Goal: Task Accomplishment & Management: Complete application form

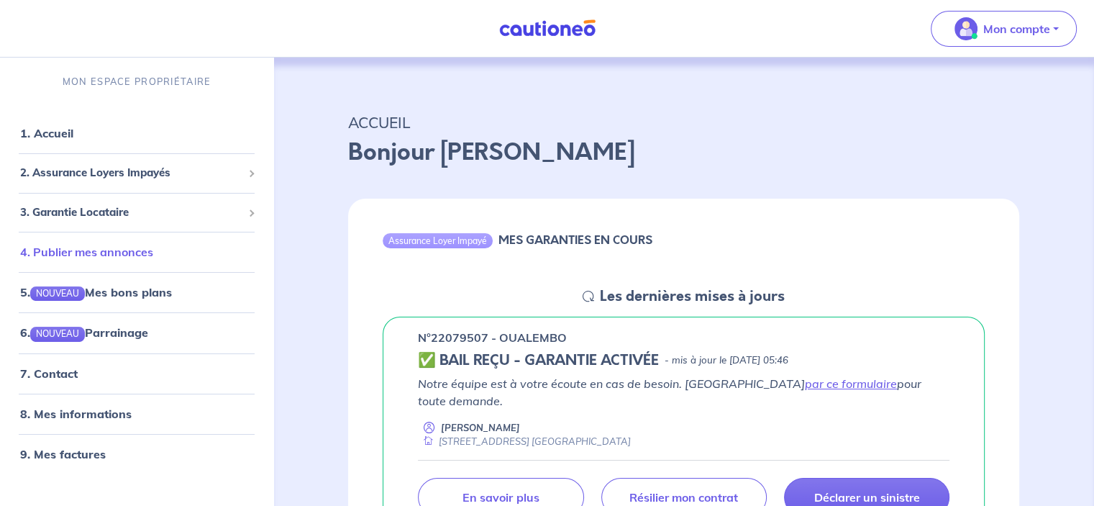
click at [121, 245] on link "4. Publier mes annonces" at bounding box center [86, 252] width 133 height 14
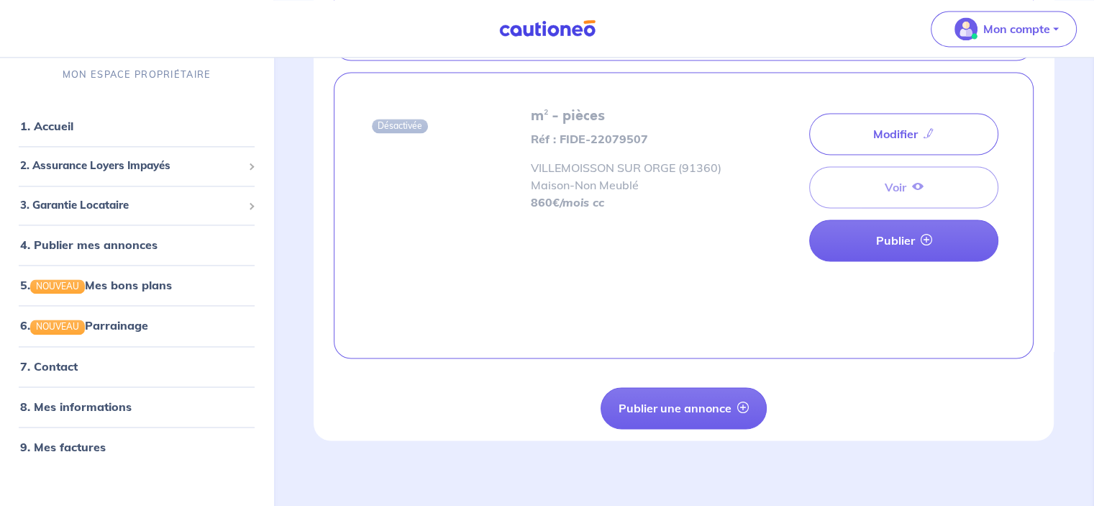
scroll to position [2158, 0]
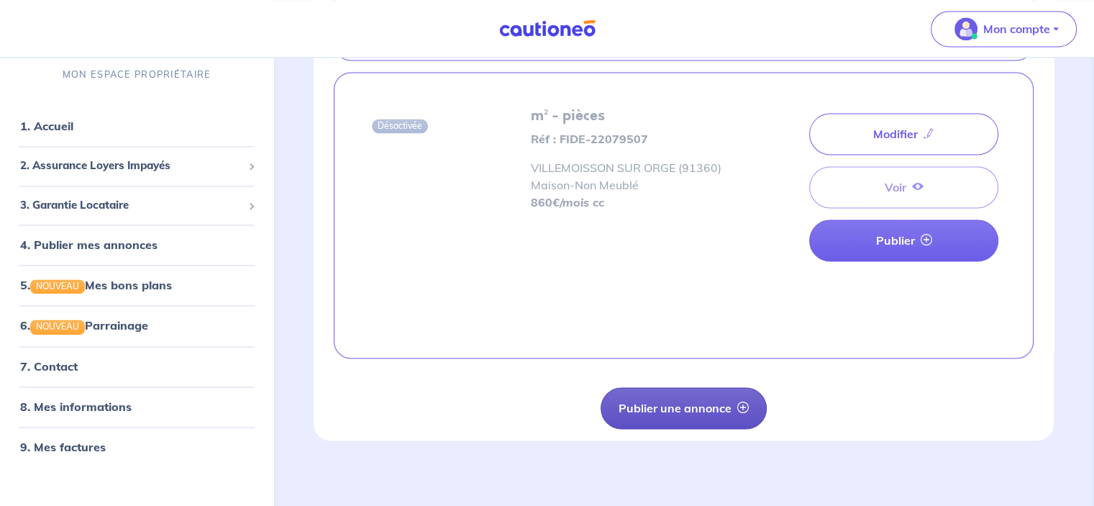
click at [676, 402] on button "Publier une annonce" at bounding box center [684, 408] width 166 height 42
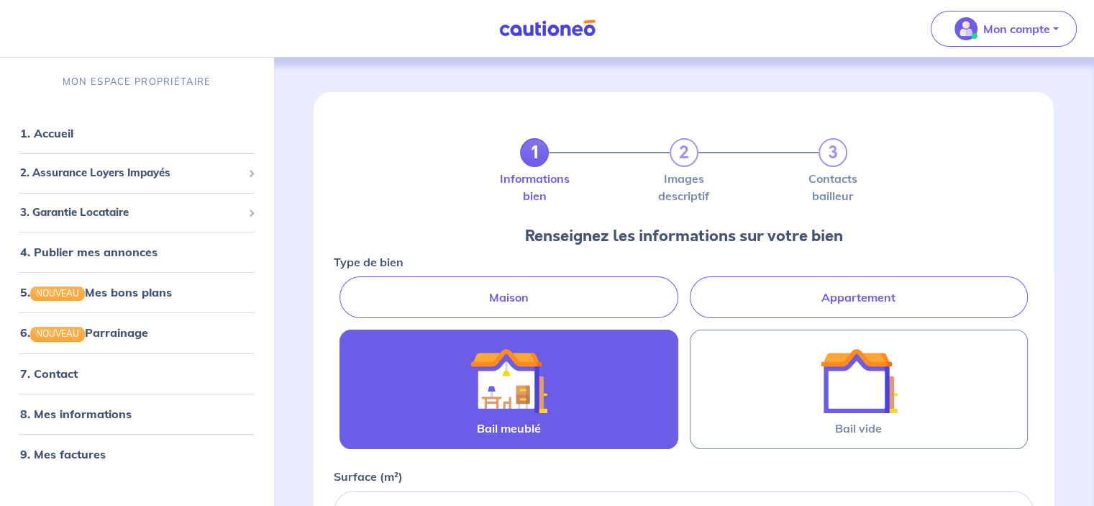
click at [573, 380] on div at bounding box center [508, 381] width 151 height 78
click at [0, 0] on input "Bail meublé" at bounding box center [0, 0] width 0 height 0
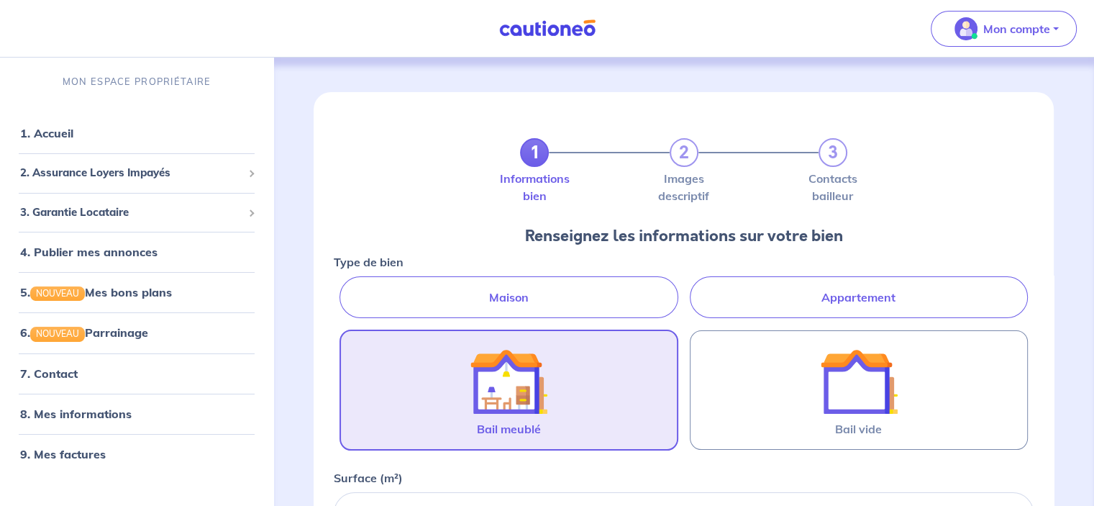
click at [501, 289] on label "Maison" at bounding box center [509, 297] width 338 height 42
click at [343, 286] on input "Maison" at bounding box center [338, 280] width 9 height 9
radio input "true"
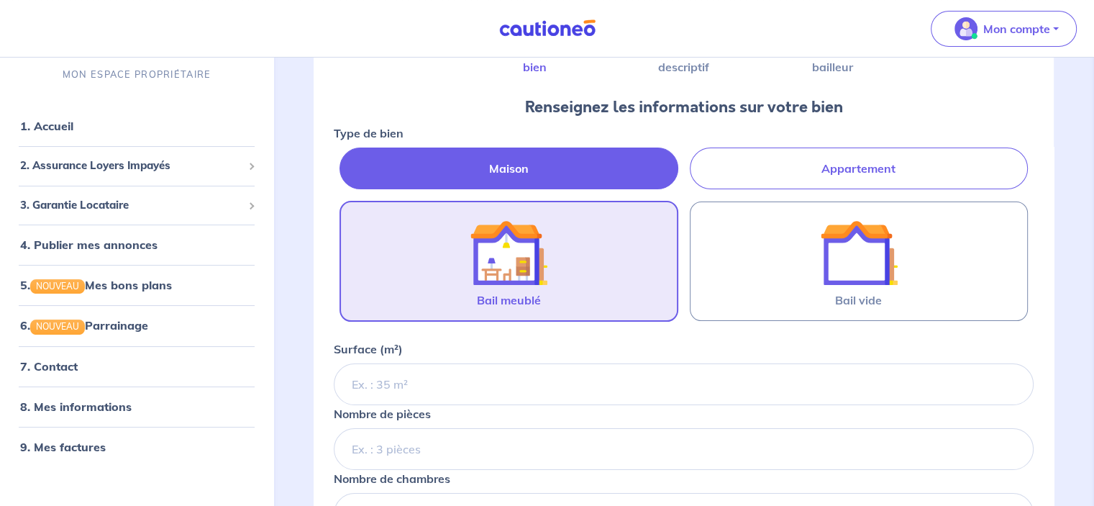
scroll to position [144, 0]
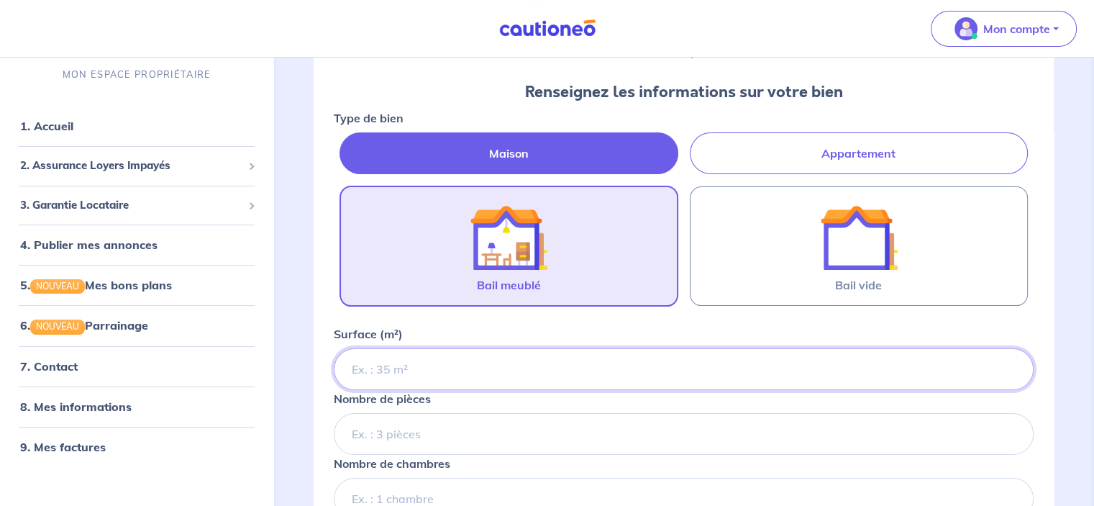
click at [440, 373] on input "Surface (m²)" at bounding box center [684, 369] width 700 height 42
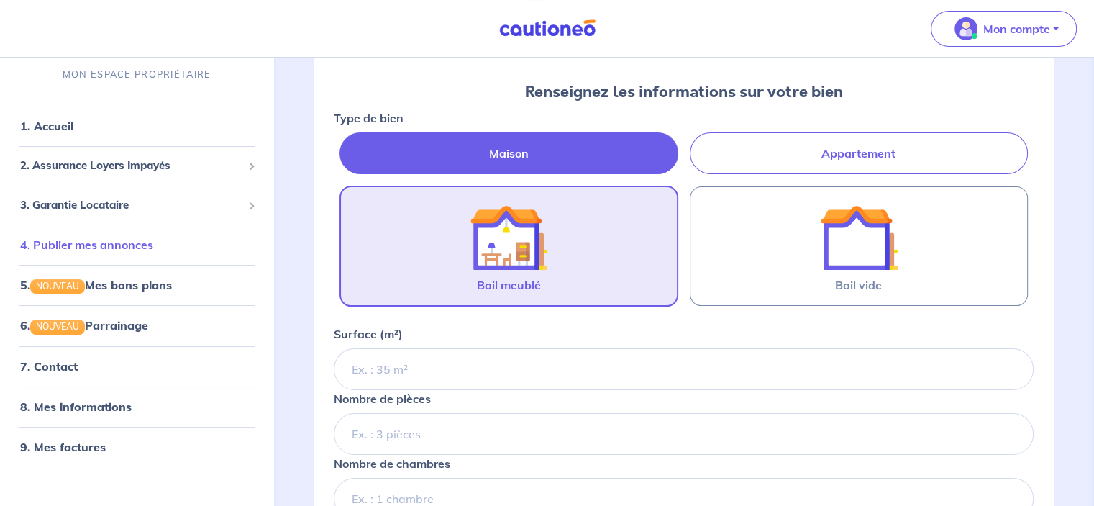
click at [114, 248] on link "4. Publier mes annonces" at bounding box center [86, 244] width 133 height 14
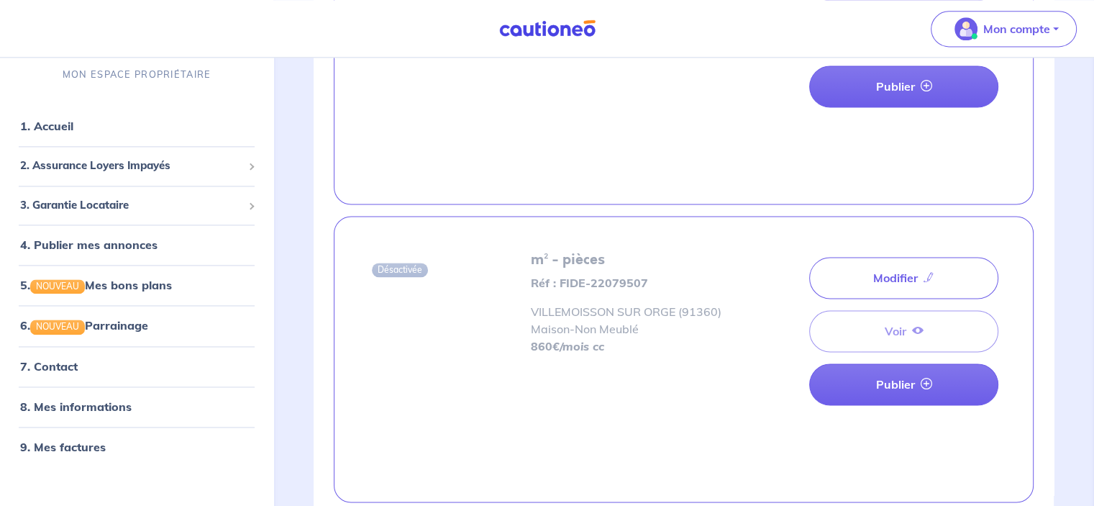
scroll to position [2158, 0]
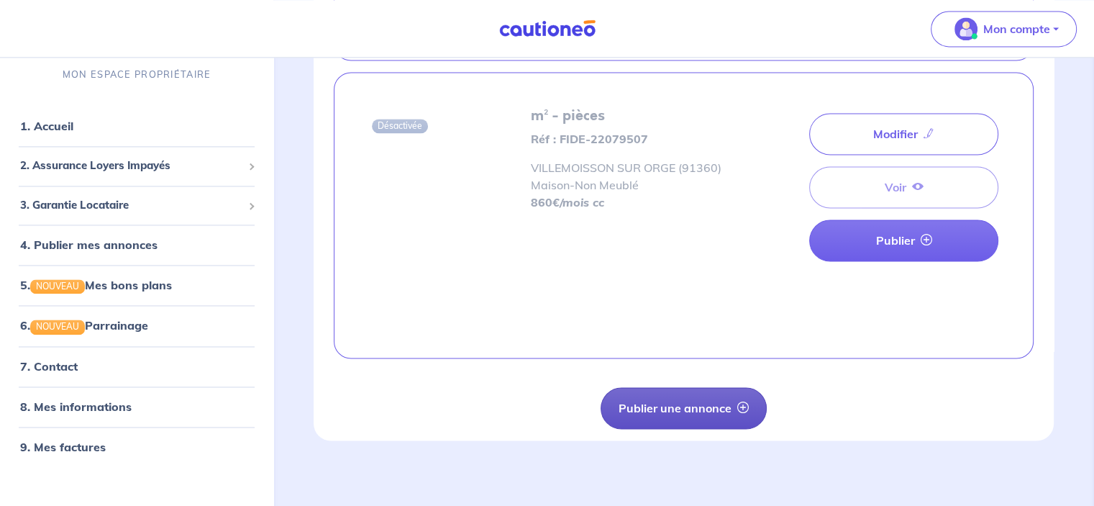
click at [679, 404] on button "Publier une annonce" at bounding box center [684, 408] width 166 height 42
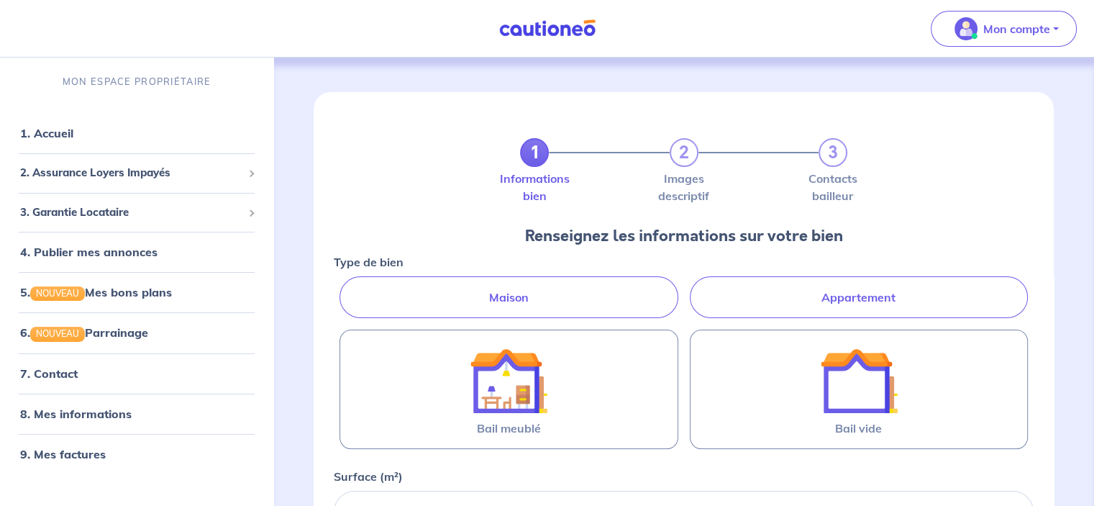
click at [504, 289] on label "Maison" at bounding box center [509, 297] width 338 height 42
click at [343, 286] on input "Maison" at bounding box center [338, 280] width 9 height 9
radio input "true"
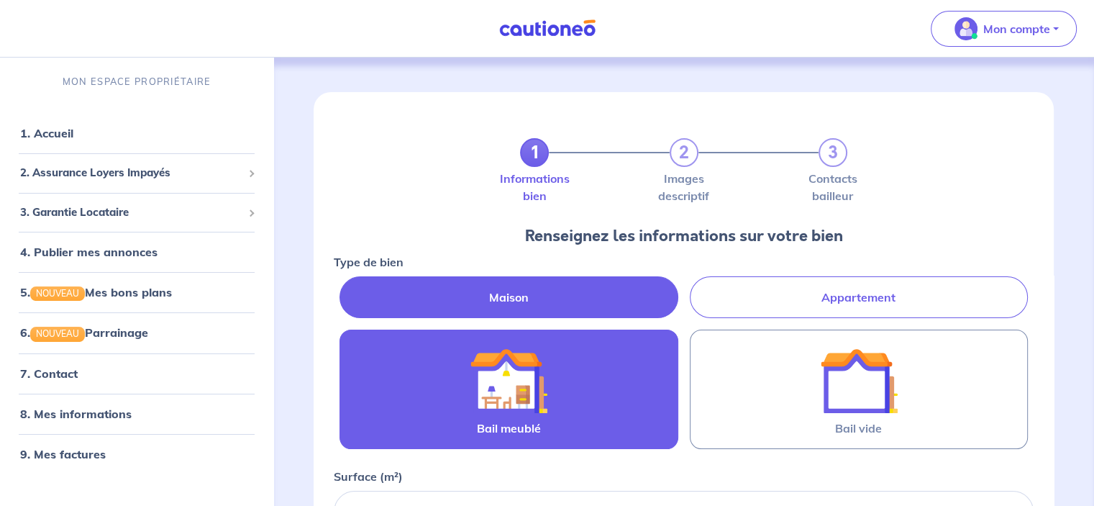
click at [501, 386] on img at bounding box center [509, 381] width 78 height 78
click at [0, 0] on input "Bail meublé" at bounding box center [0, 0] width 0 height 0
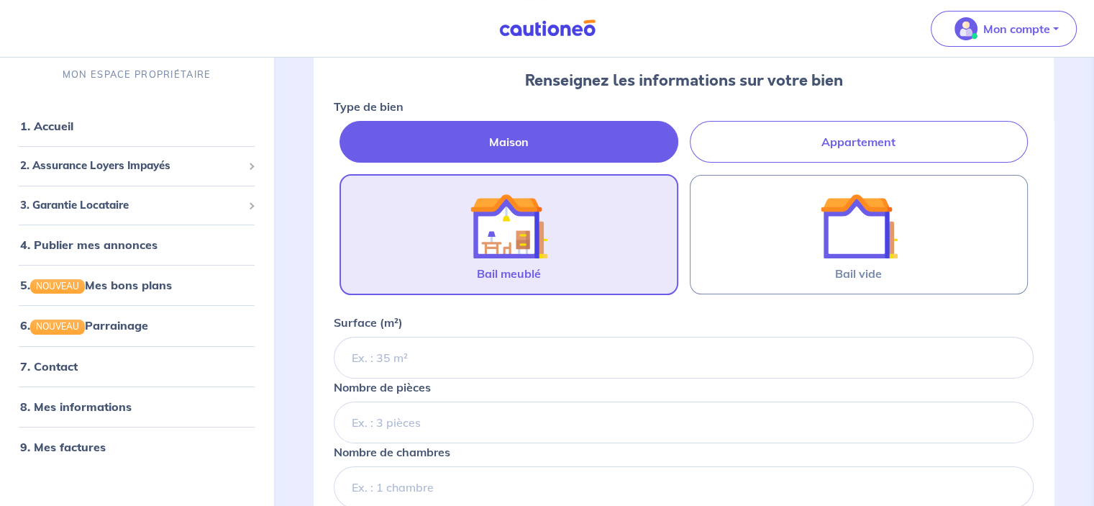
scroll to position [216, 0]
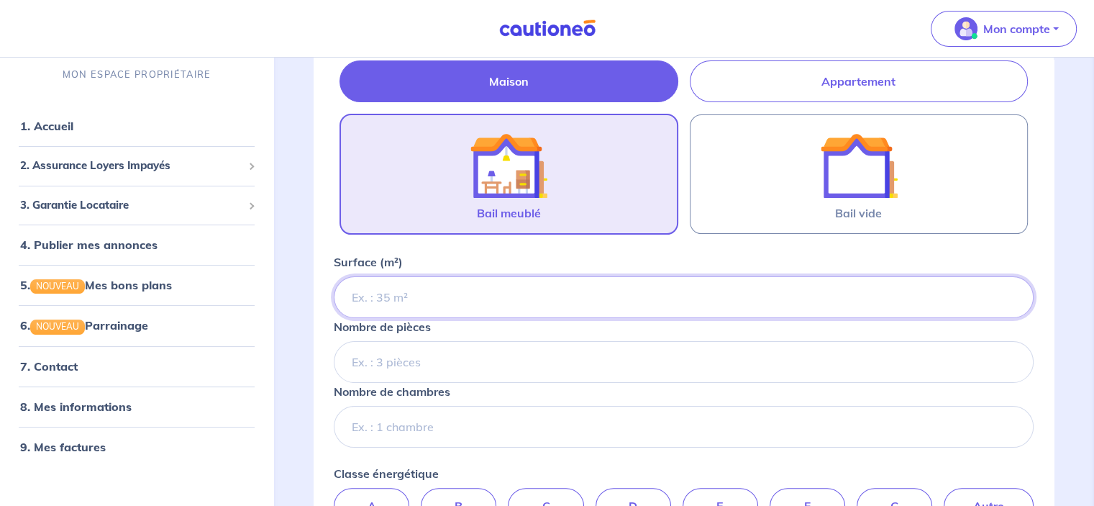
click at [397, 294] on input "Surface (m²)" at bounding box center [684, 297] width 700 height 42
type input "60"
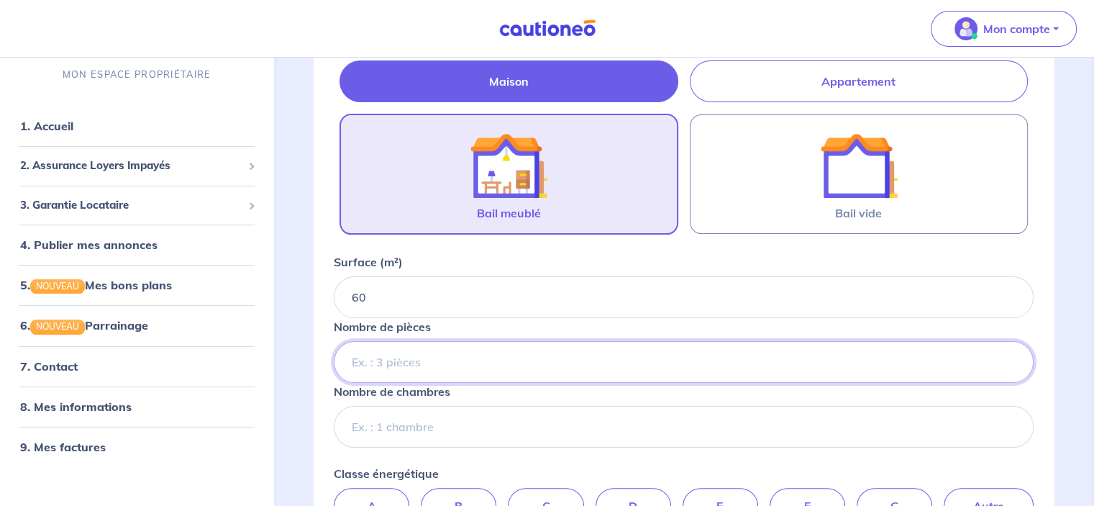
click at [373, 359] on input "Nombre de pièces" at bounding box center [684, 362] width 700 height 42
type input "3"
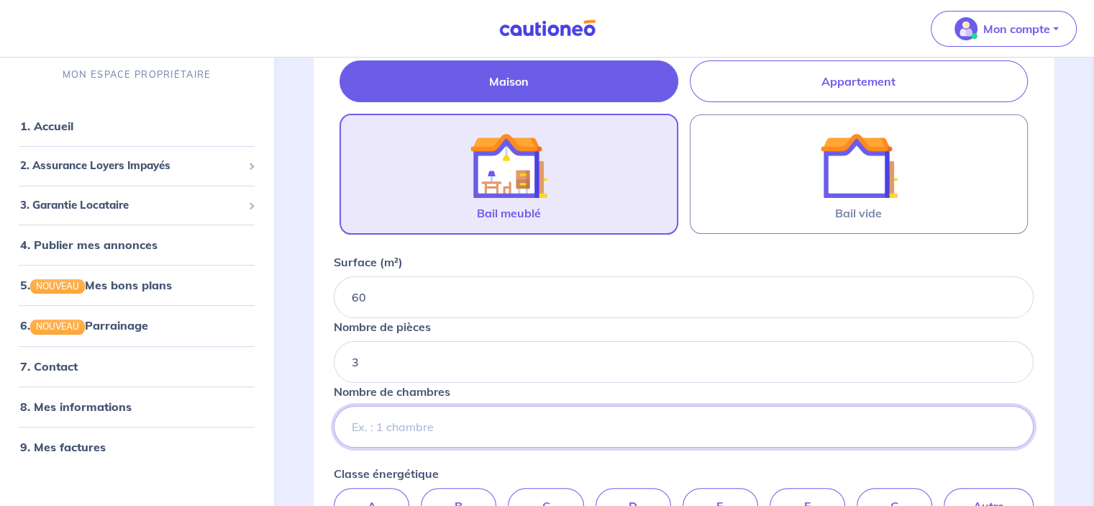
click at [374, 424] on input "Nombre de chambres" at bounding box center [684, 427] width 700 height 42
type input "2"
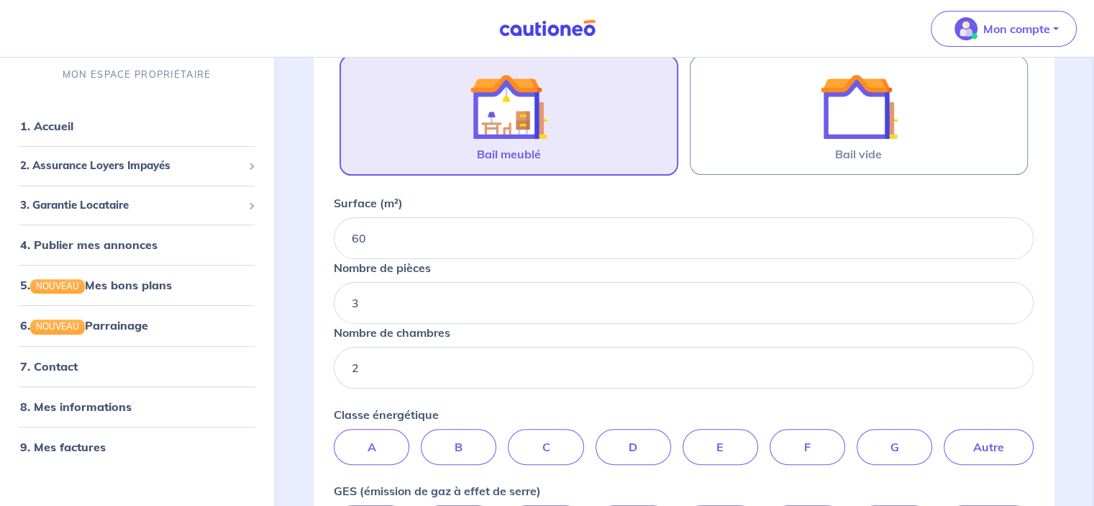
scroll to position [360, 0]
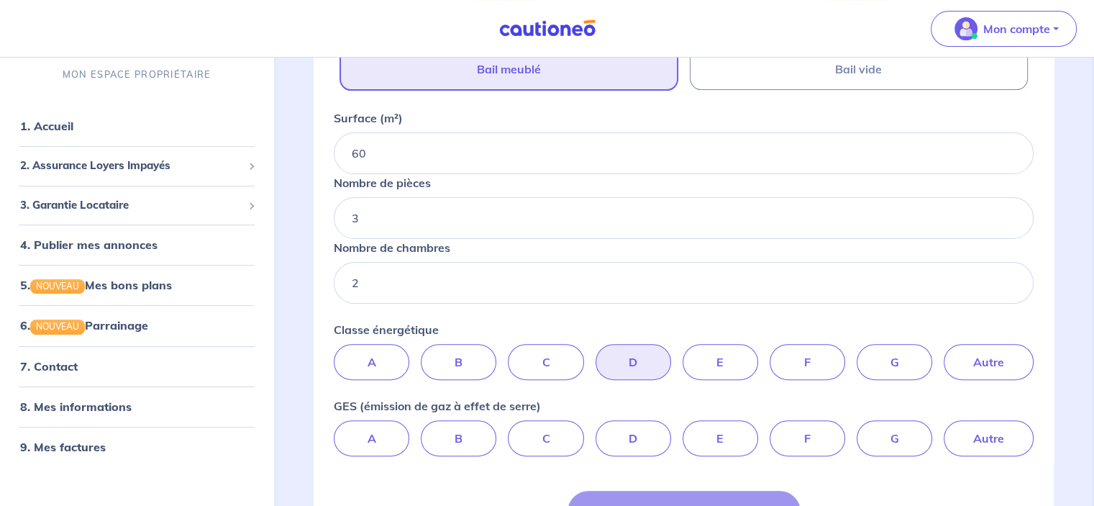
click at [636, 362] on label "D" at bounding box center [634, 362] width 76 height 36
click at [679, 353] on input "D" at bounding box center [683, 348] width 9 height 9
radio input "true"
click at [542, 440] on label "C" at bounding box center [546, 438] width 76 height 36
click at [679, 430] on input "C" at bounding box center [683, 424] width 9 height 9
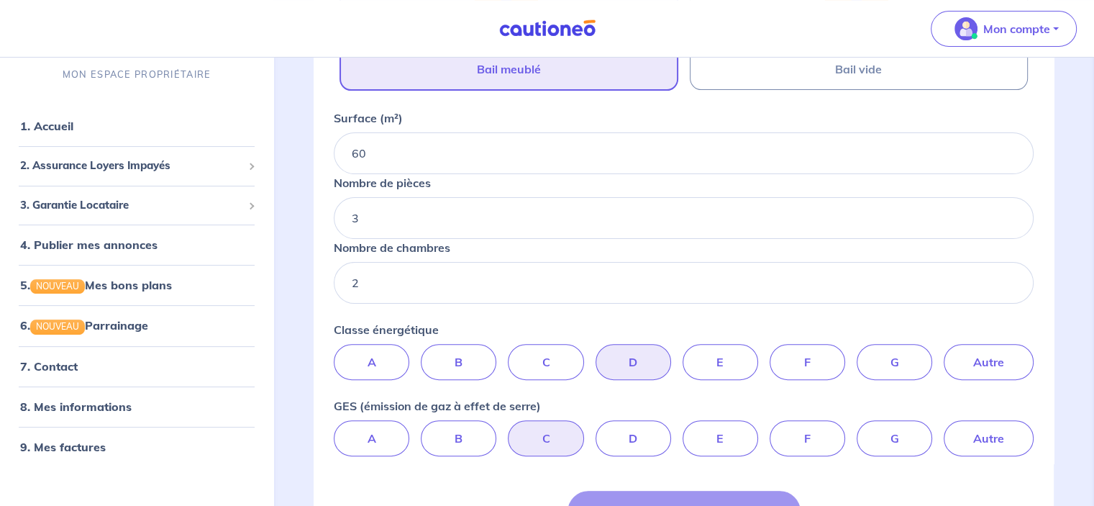
radio input "true"
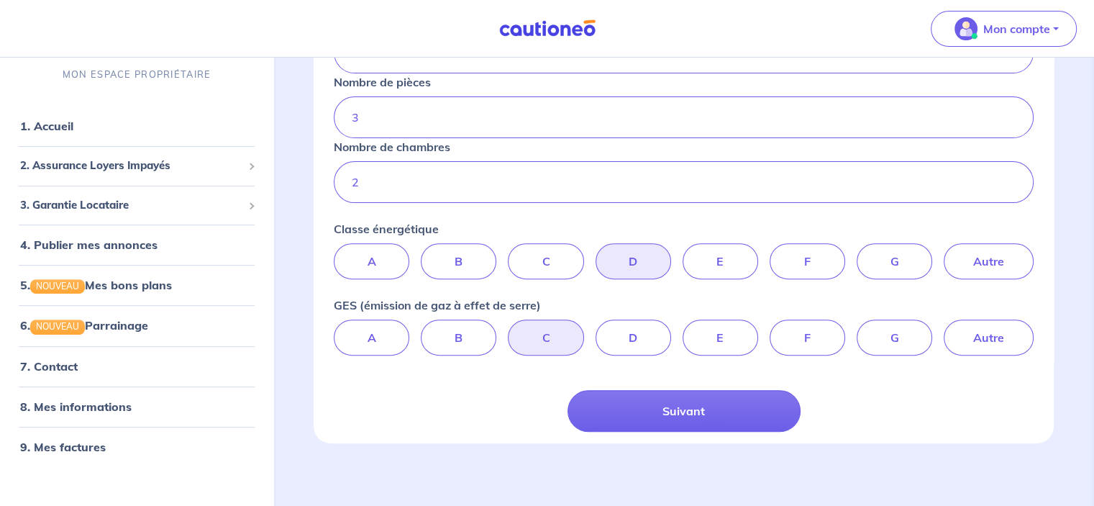
scroll to position [464, 0]
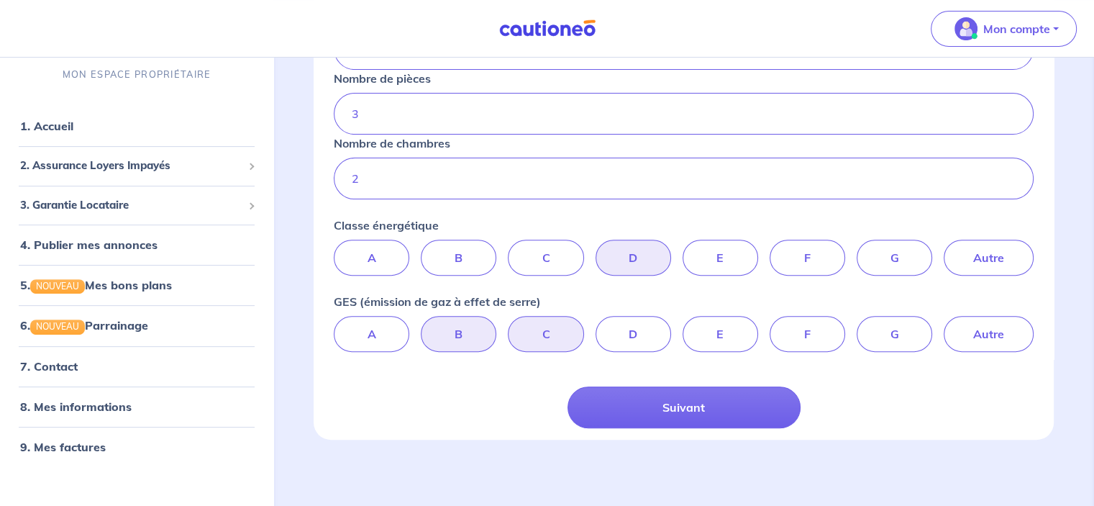
click at [453, 332] on label "B" at bounding box center [459, 334] width 76 height 36
click at [679, 325] on input "B" at bounding box center [683, 320] width 9 height 9
radio input "true"
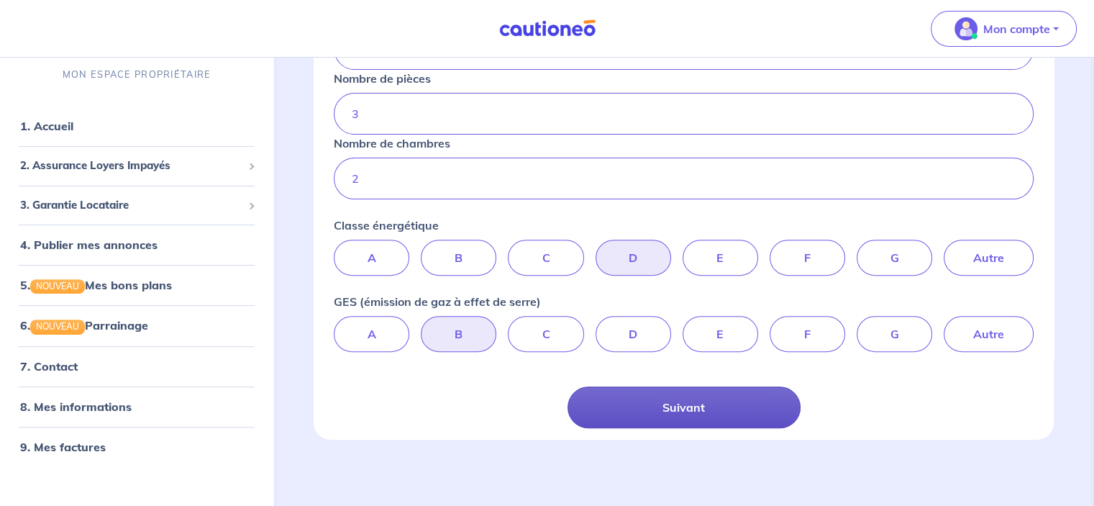
click at [689, 401] on button "Suivant" at bounding box center [684, 407] width 233 height 42
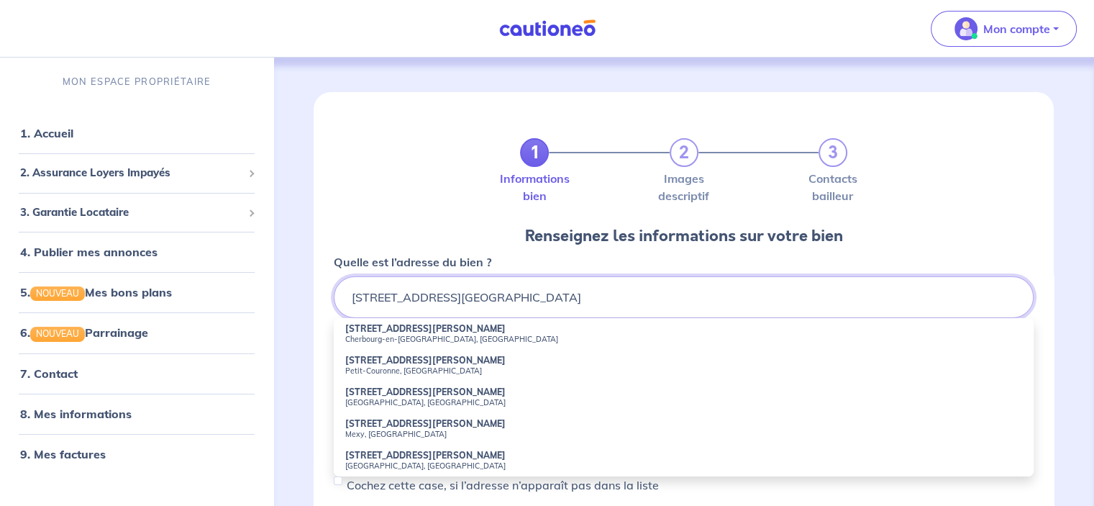
click at [477, 306] on input "12 rue Joliot curie" at bounding box center [684, 297] width 700 height 42
click at [322, 306] on form "1 2 3 Informations bien Images descriptif Contacts bailleur Renseignez les info…" at bounding box center [683, 497] width 723 height 810
click at [460, 299] on input "12 rue Joliot curie" at bounding box center [684, 297] width 700 height 42
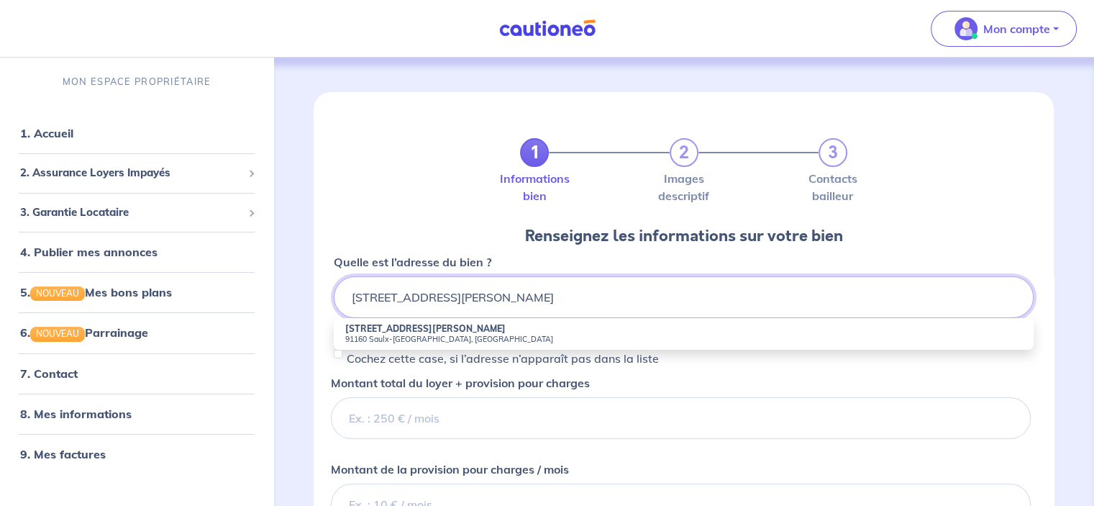
click at [553, 292] on input "12 rue Joliot curie 91160 Saulx les Chrtreux" at bounding box center [684, 297] width 700 height 42
click at [427, 336] on small "91160 Saulx-les-Chartreux, France" at bounding box center [683, 339] width 677 height 10
type input "12 Rue Joliot Curie, 91160 Saulx-les-Chartreux, France"
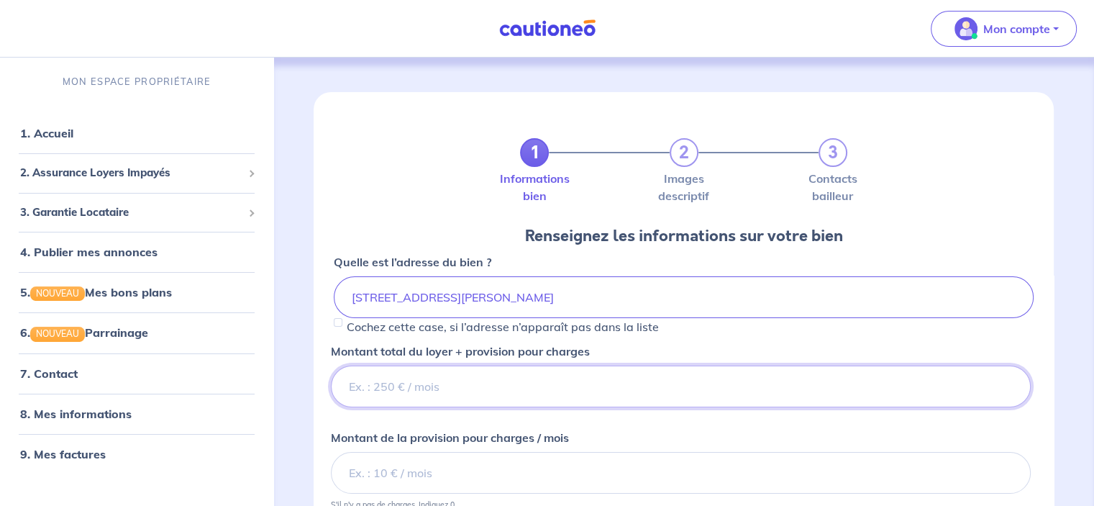
click at [363, 388] on input "Montant total du loyer + provision pour charges" at bounding box center [681, 387] width 700 height 42
type input "1550"
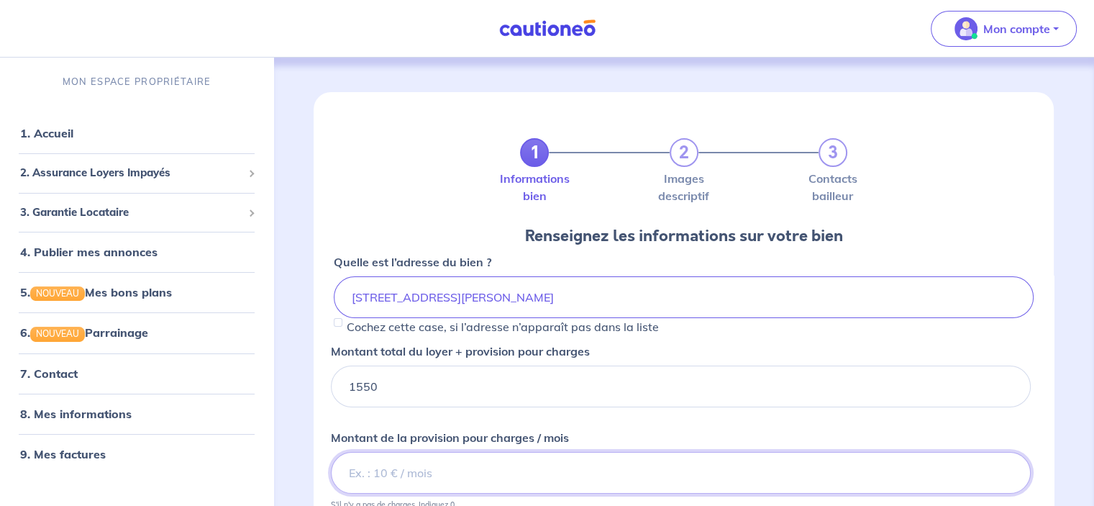
click at [381, 482] on input "Montant de la provision pour charges / mois" at bounding box center [681, 473] width 700 height 42
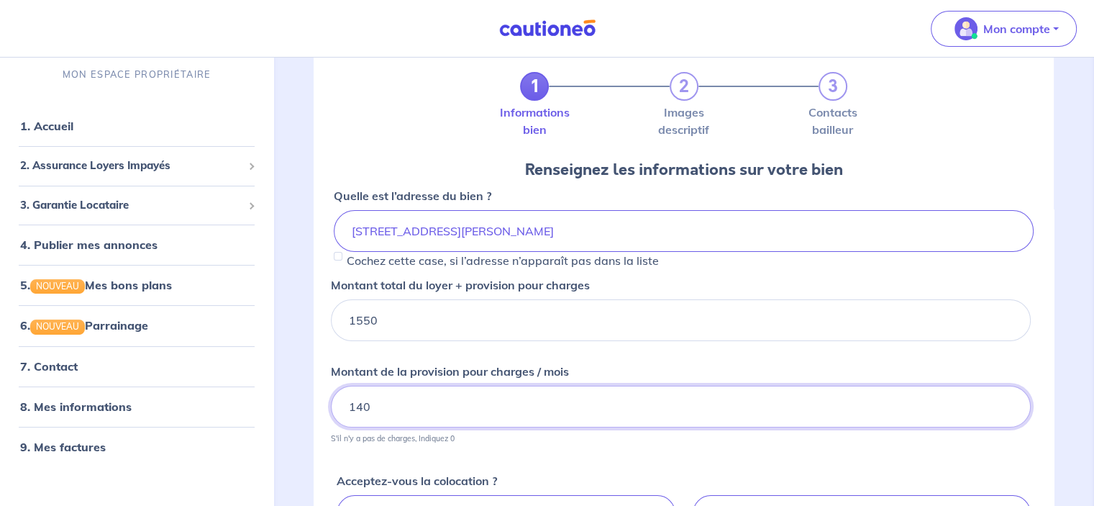
scroll to position [144, 0]
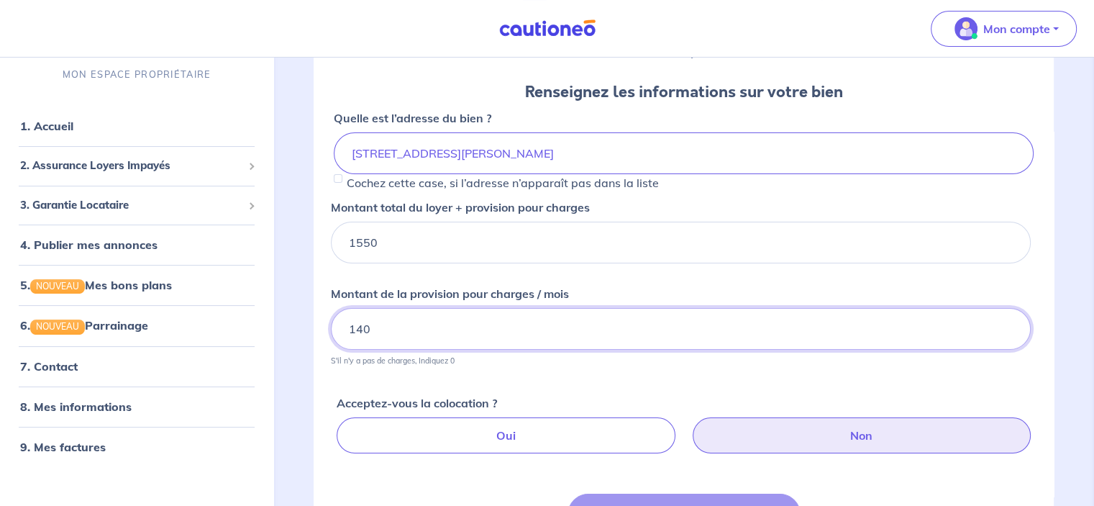
type input "140"
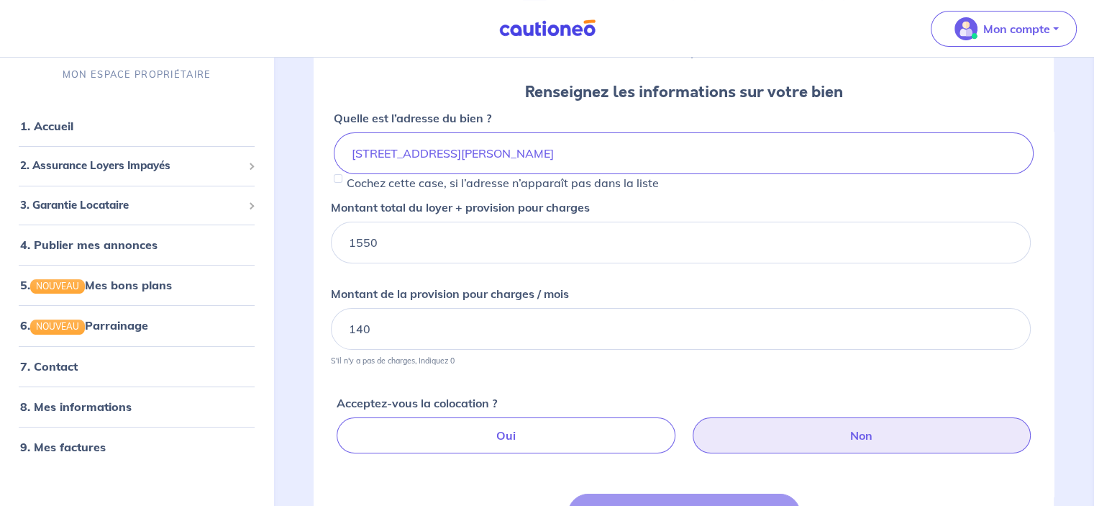
click at [795, 435] on label "Non" at bounding box center [862, 435] width 338 height 36
click at [691, 427] on input "Non" at bounding box center [686, 421] width 9 height 9
radio input "true"
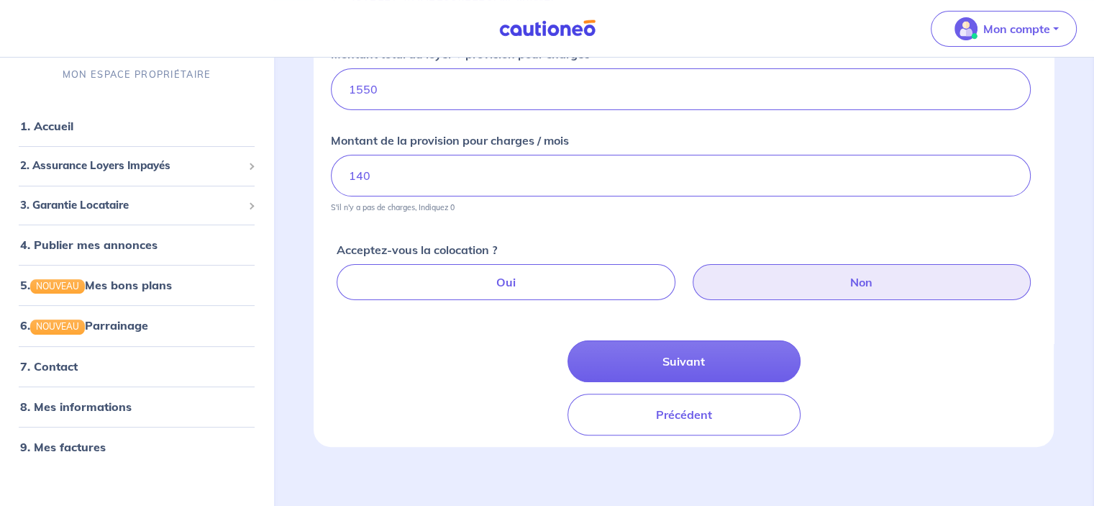
scroll to position [305, 0]
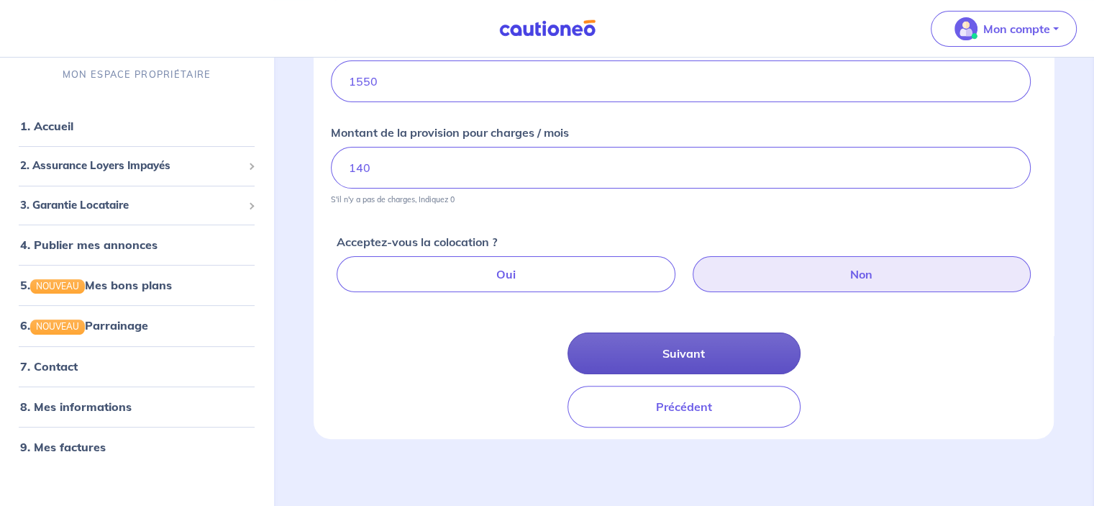
click at [689, 348] on button "Suivant" at bounding box center [684, 353] width 233 height 42
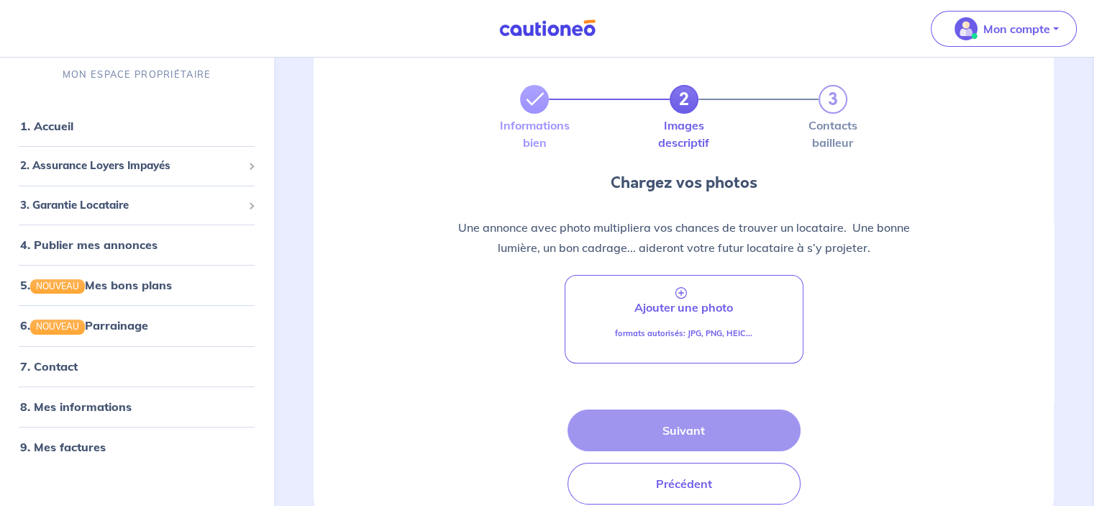
scroll to position [131, 0]
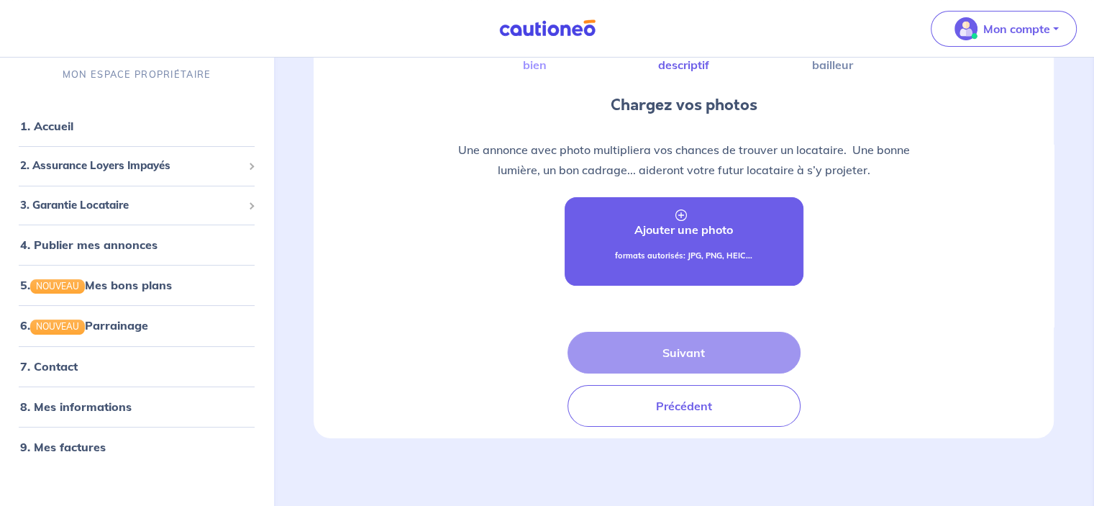
click at [681, 215] on icon at bounding box center [682, 215] width 12 height 12
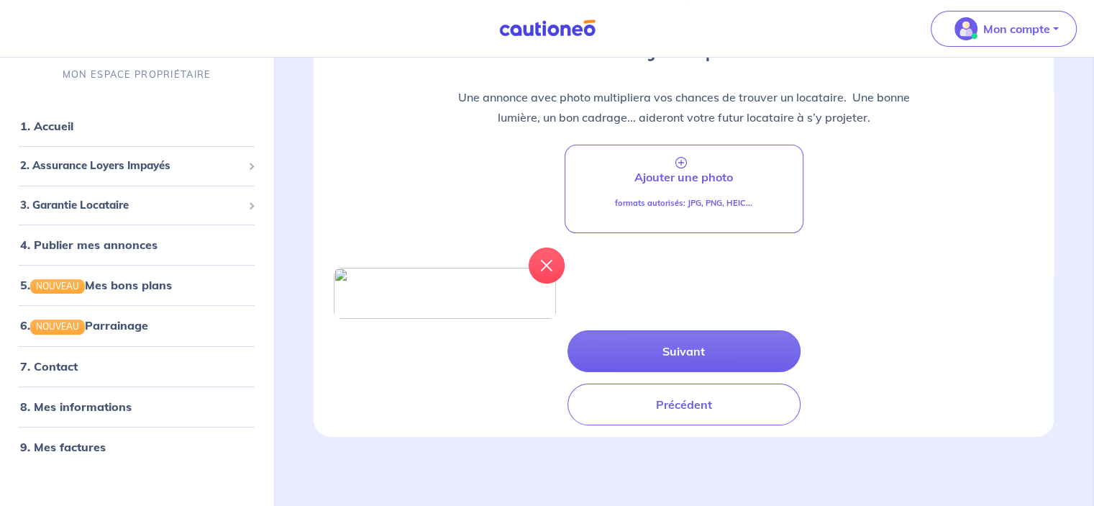
scroll to position [216, 0]
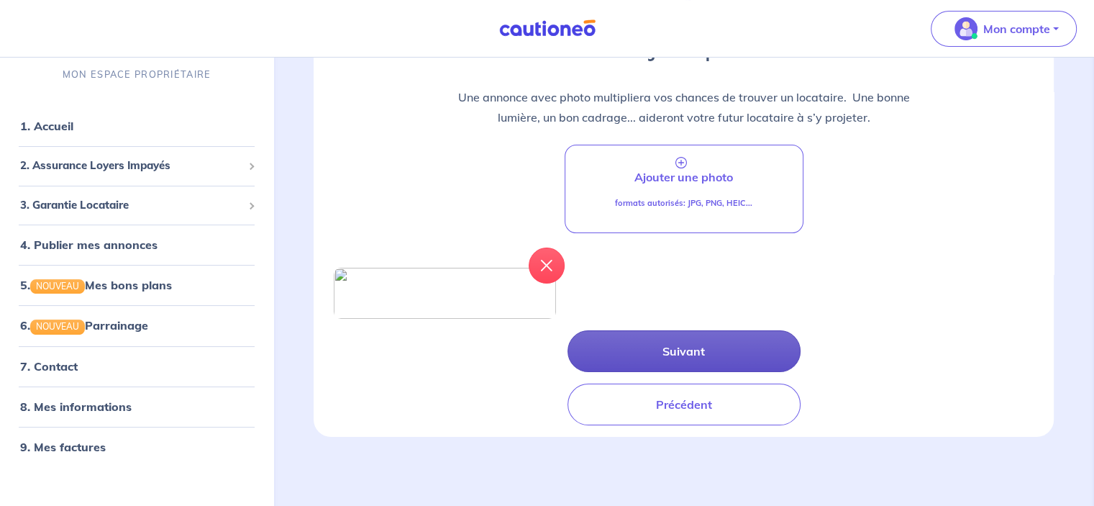
click at [674, 372] on button "Suivant" at bounding box center [684, 351] width 233 height 42
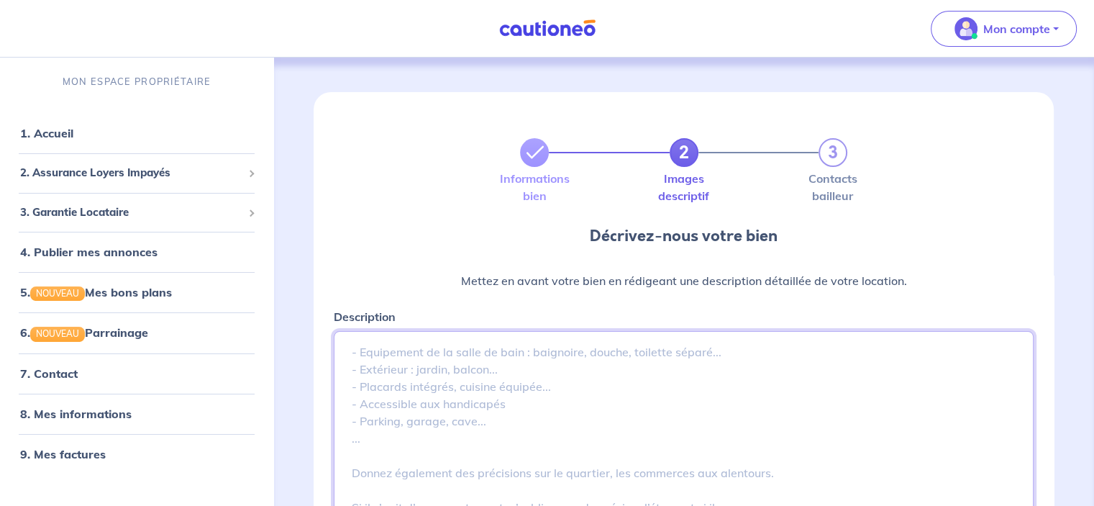
click at [356, 353] on textarea "Description" at bounding box center [684, 439] width 700 height 216
paste textarea "Maison de 60 m2 environ avec jardin de 700m², doté d'une véranda de 43m² et d'u…"
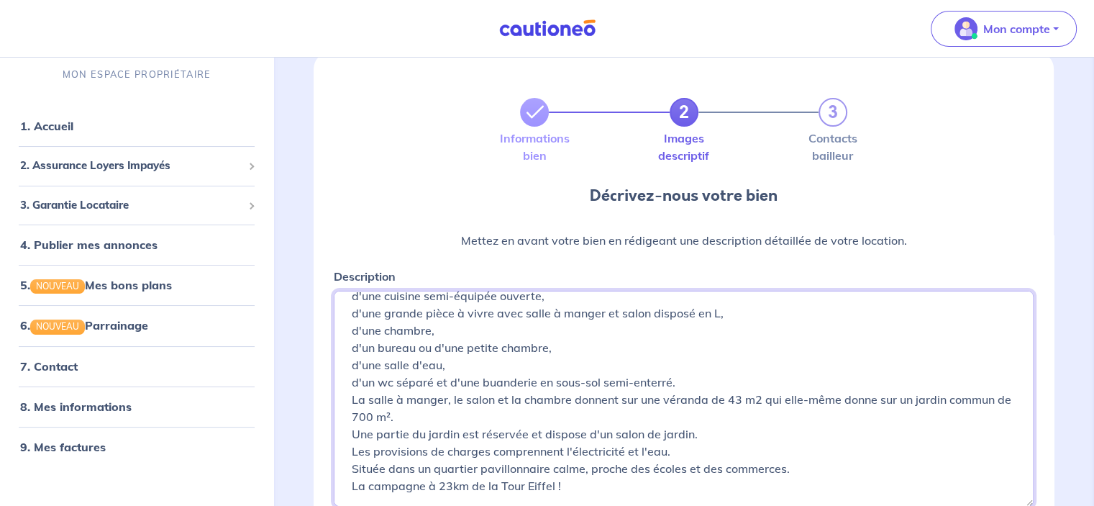
scroll to position [136, 0]
drag, startPoint x: 437, startPoint y: 453, endPoint x: 555, endPoint y: 451, distance: 117.3
click at [555, 451] on textarea "Maison de 60 m2 environ avec jardin de 700m², doté d'une véranda de 43m² et d'u…" at bounding box center [684, 399] width 700 height 216
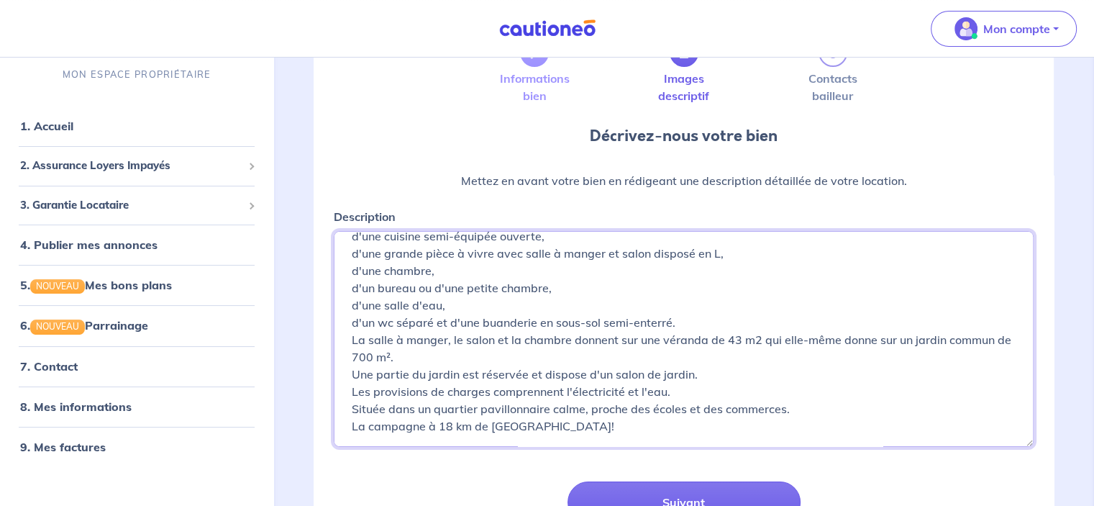
scroll to position [184, 0]
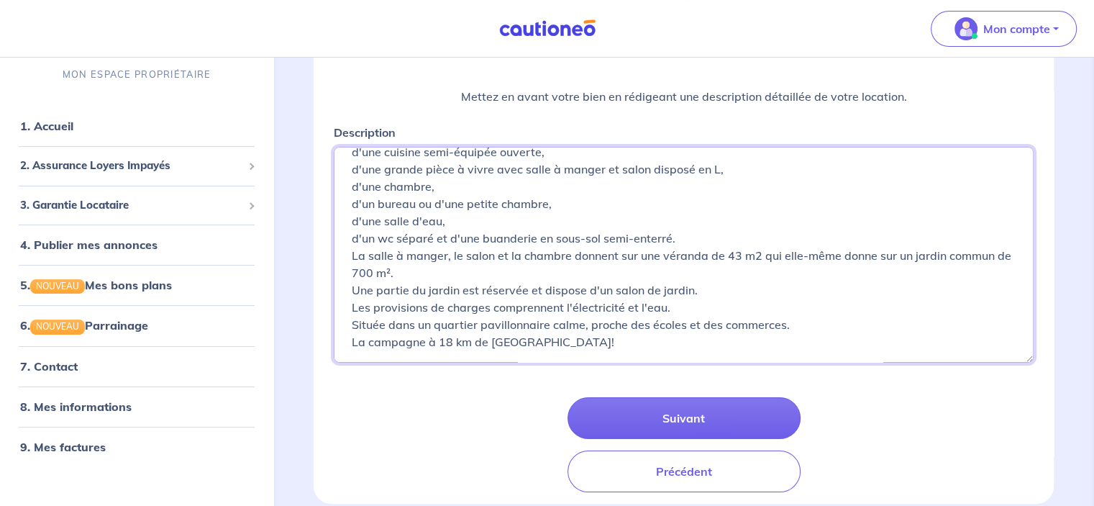
click at [461, 256] on textarea "Maison de 60 m2 environ avec jardin de 700m², doté d'une véranda de 43m² et d'u…" at bounding box center [684, 255] width 700 height 216
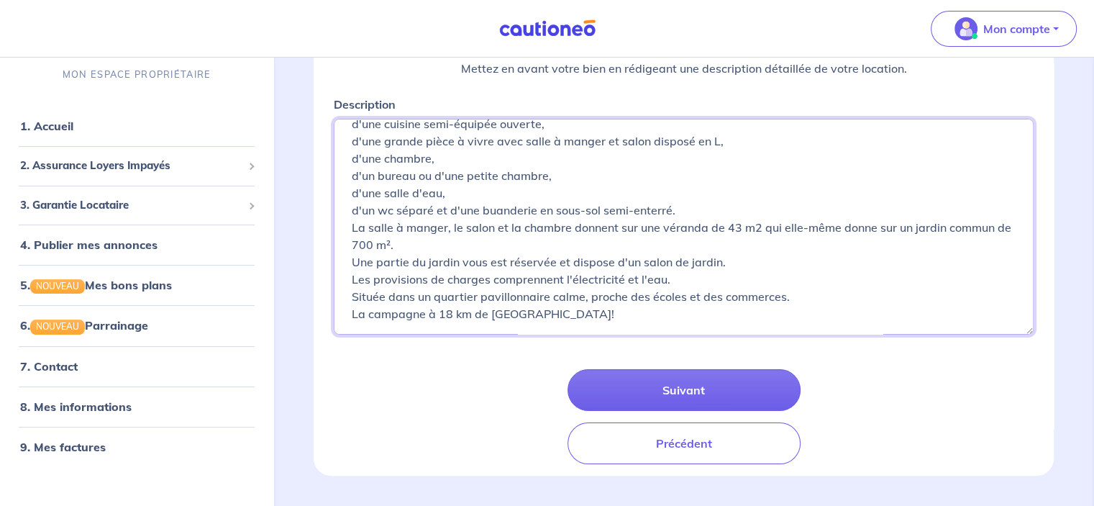
scroll to position [250, 0]
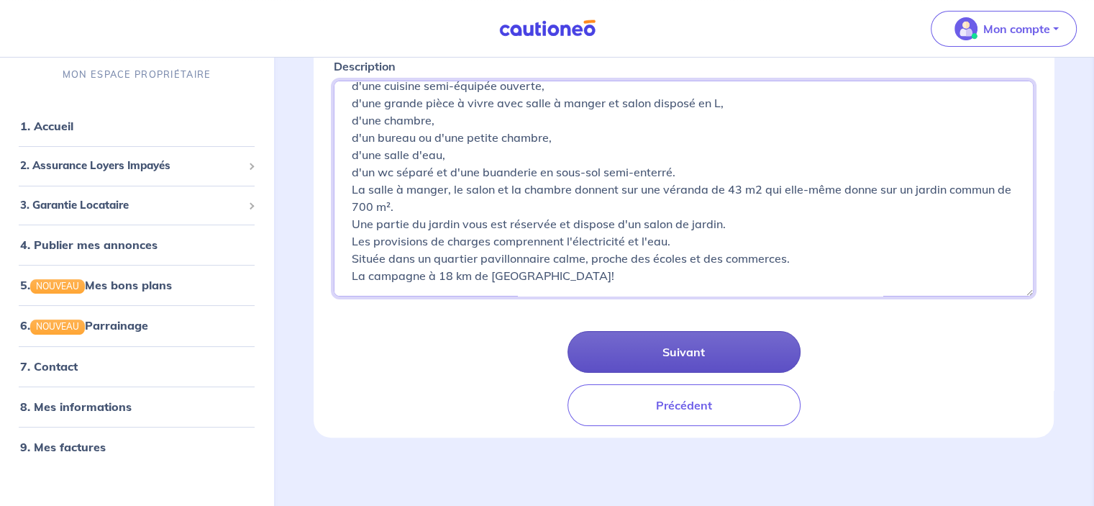
type textarea "Maison de 60 m2 environ avec jardin de 700m², doté d'une véranda de 43m² et d'u…"
click at [700, 355] on button "Suivant" at bounding box center [684, 352] width 233 height 42
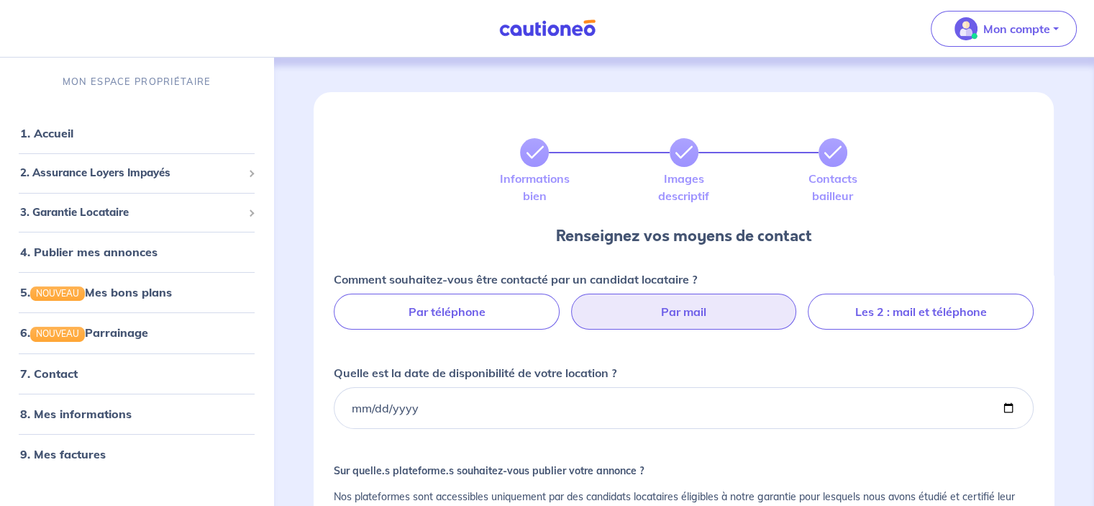
click at [681, 313] on label "Par mail" at bounding box center [684, 312] width 226 height 36
click at [681, 303] on input "Par mail" at bounding box center [683, 298] width 9 height 9
radio input "true"
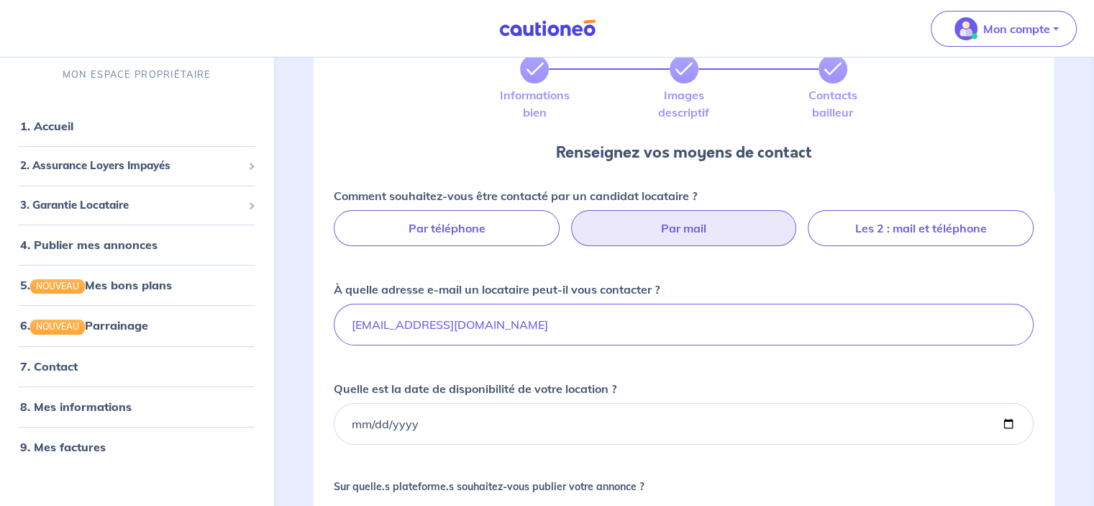
scroll to position [144, 0]
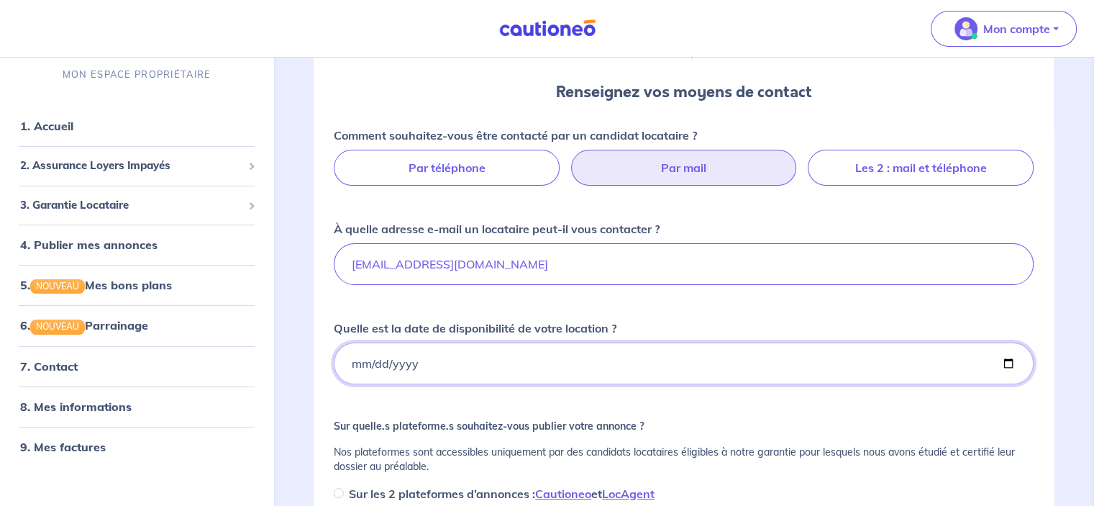
click at [352, 362] on input "Quelle est la date de disponibilité de votre location ?" at bounding box center [684, 363] width 700 height 42
type input "2025-10-01"
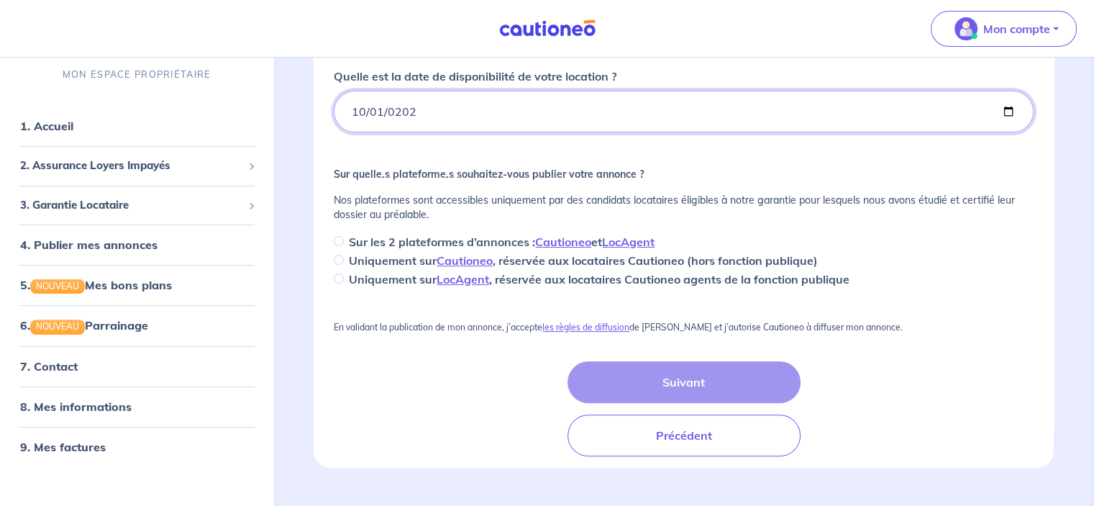
scroll to position [425, 0]
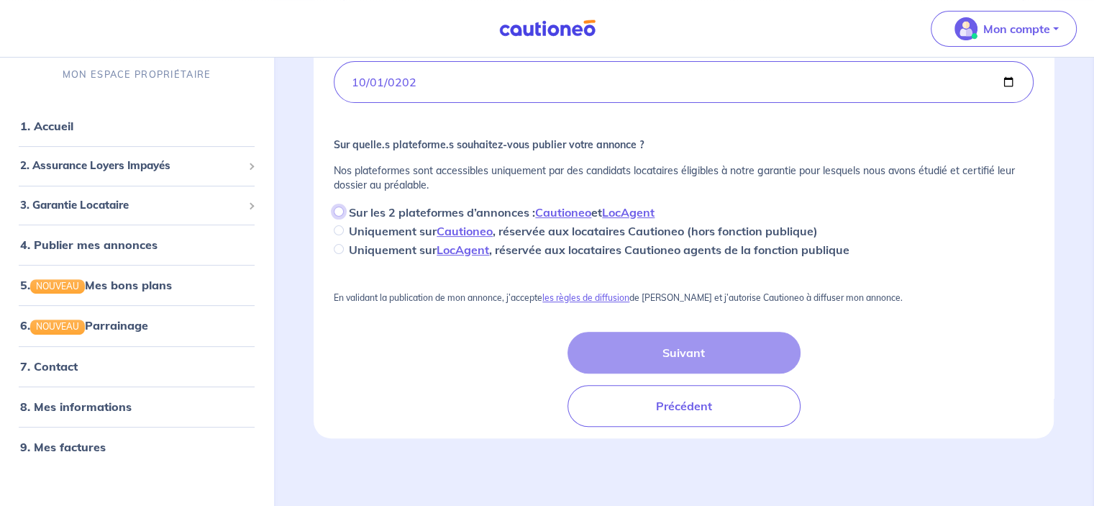
click at [342, 209] on input "Sur les 2 plateformes d’annonces : Cautioneo et LocAgent" at bounding box center [339, 211] width 10 height 10
radio input "true"
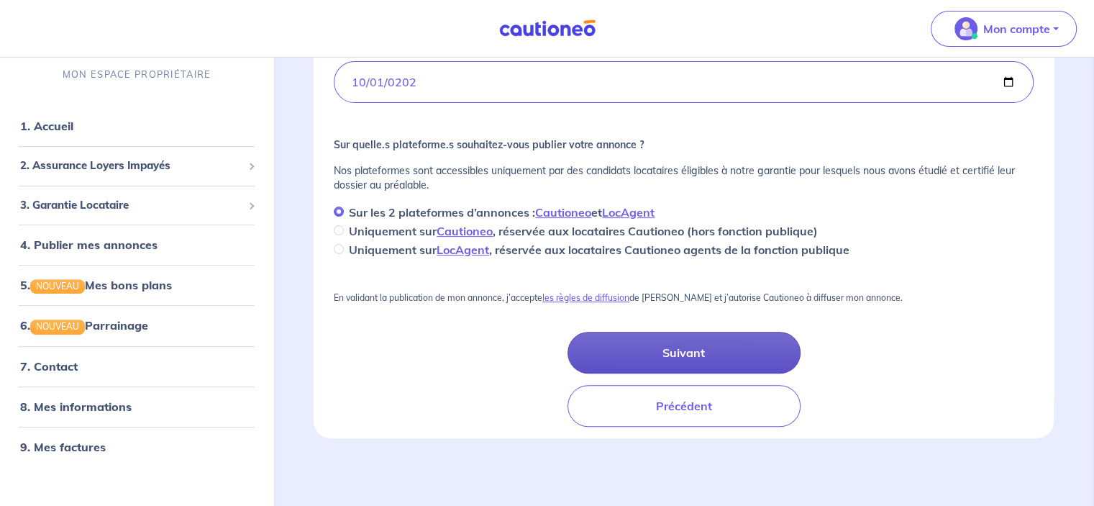
click at [691, 350] on button "Suivant" at bounding box center [684, 353] width 233 height 42
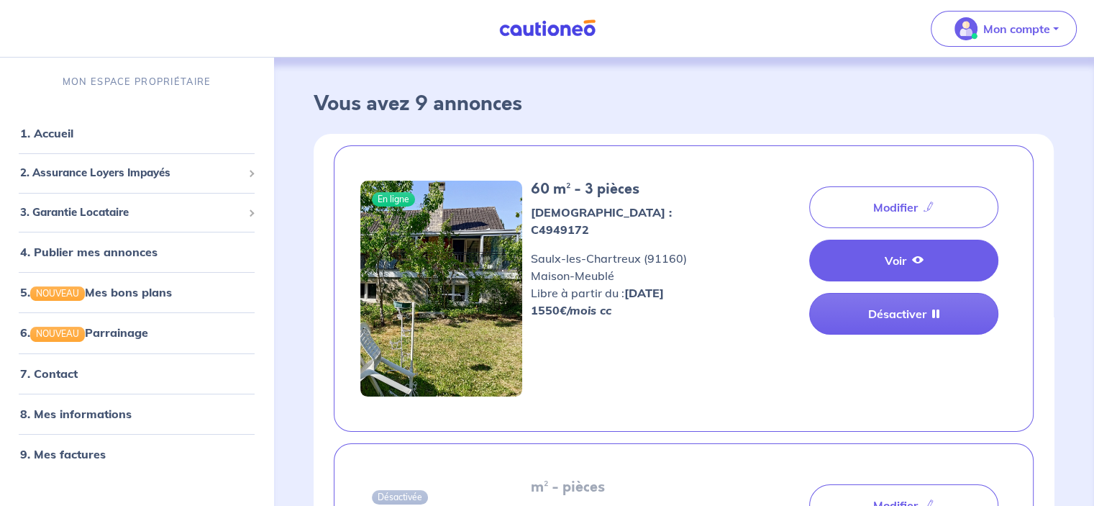
click at [902, 264] on link "Voir" at bounding box center [903, 261] width 189 height 42
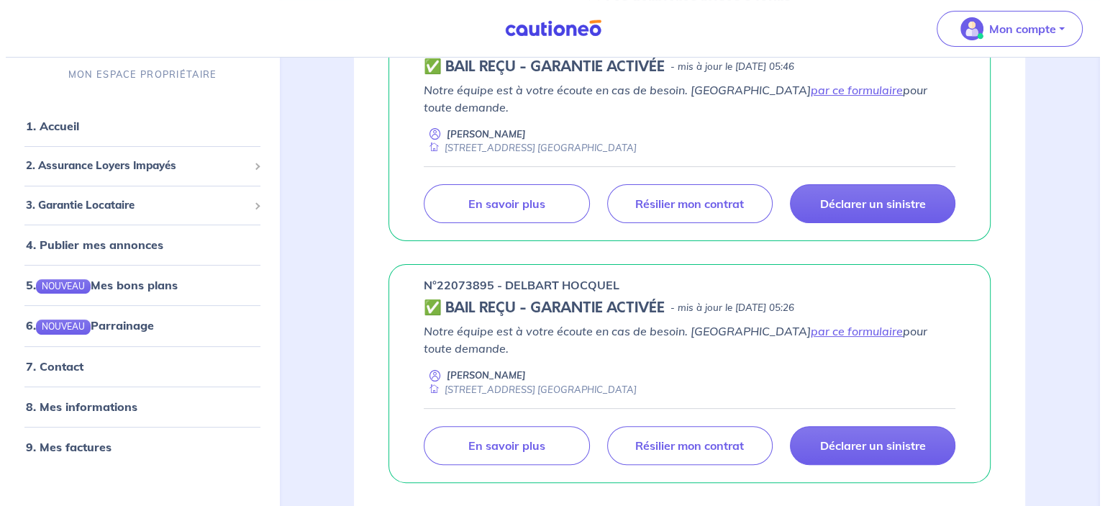
scroll to position [216, 0]
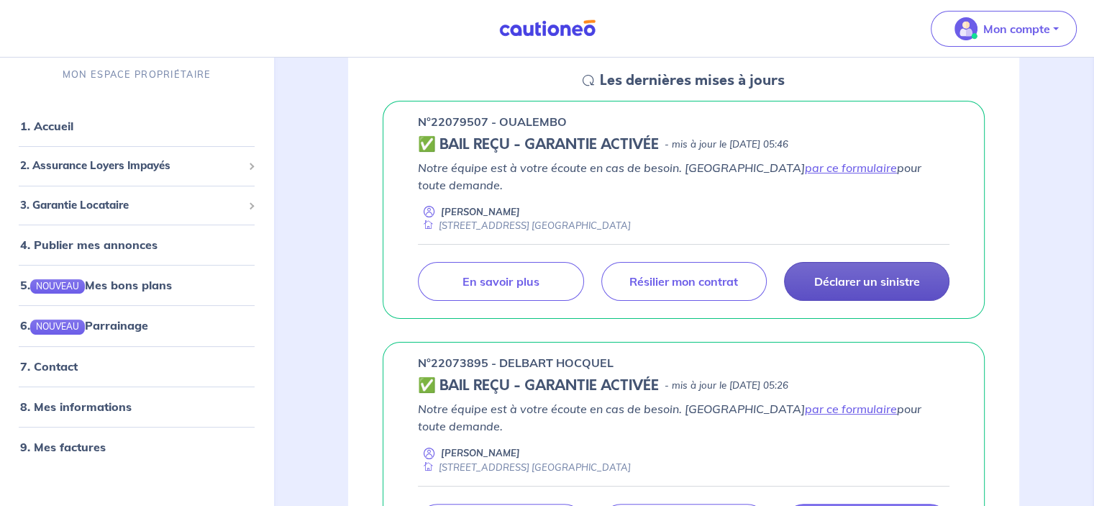
click at [836, 274] on p "Déclarer un sinistre" at bounding box center [867, 281] width 106 height 14
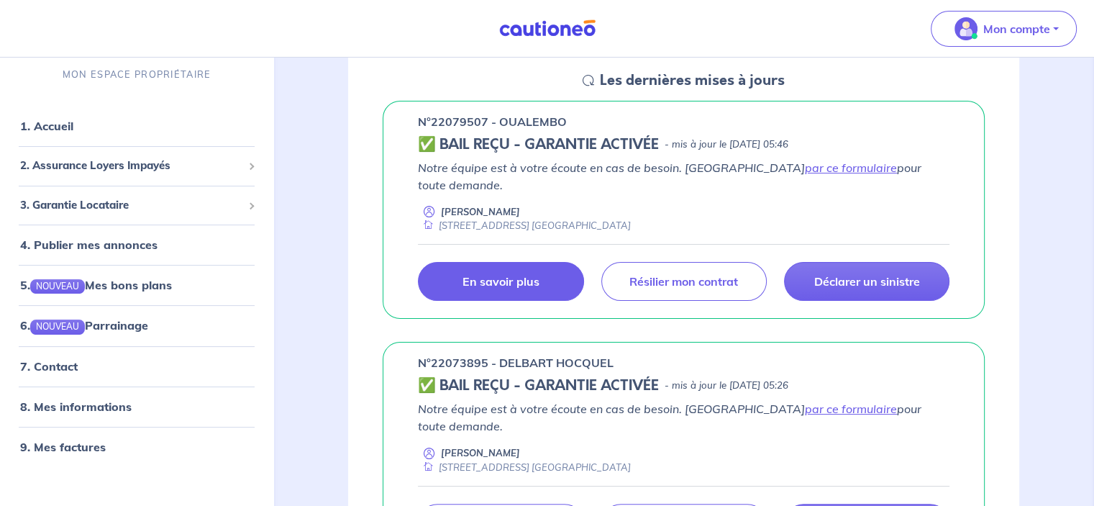
click at [504, 274] on p "En savoir plus" at bounding box center [501, 281] width 76 height 14
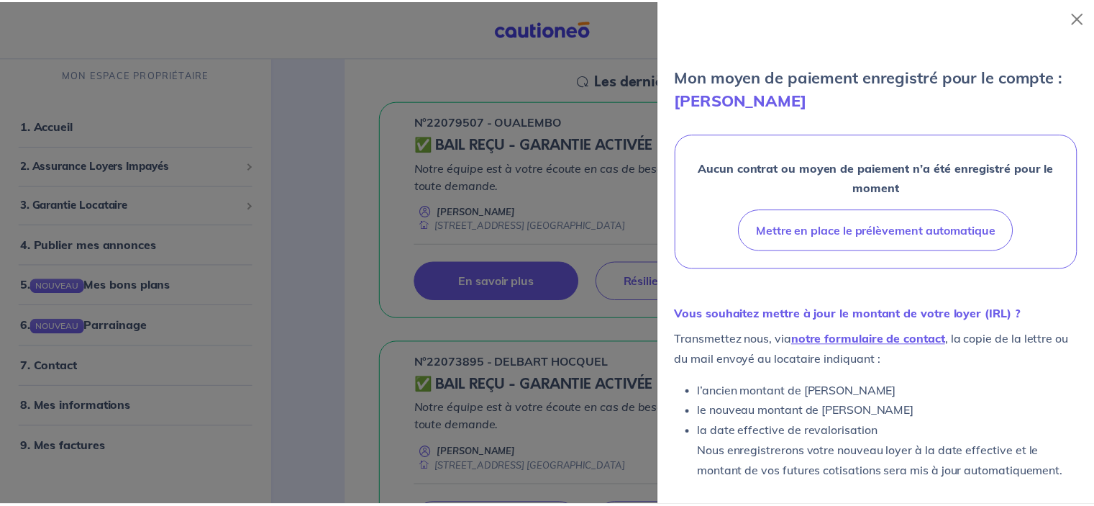
scroll to position [389, 0]
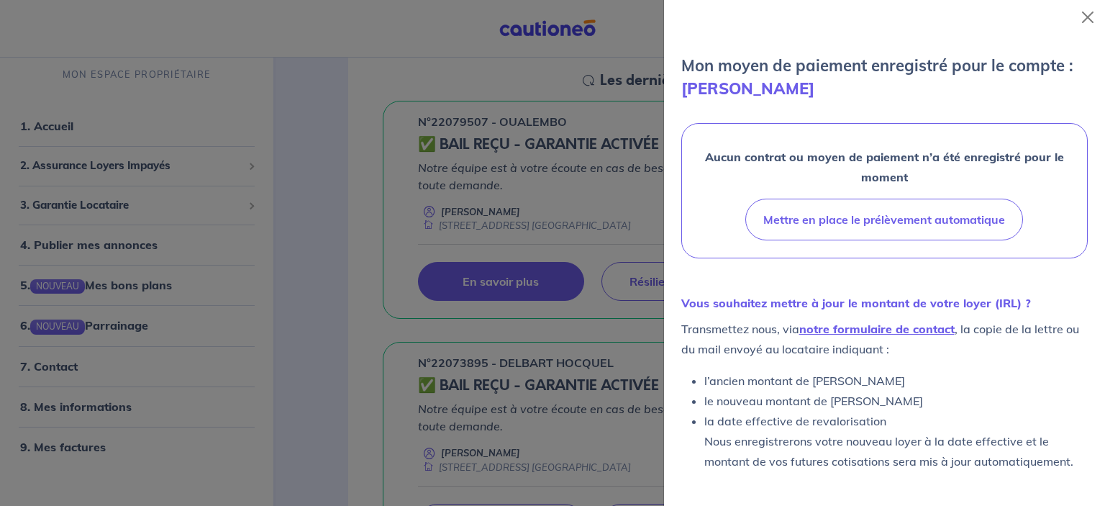
click at [333, 230] on div at bounding box center [552, 253] width 1105 height 506
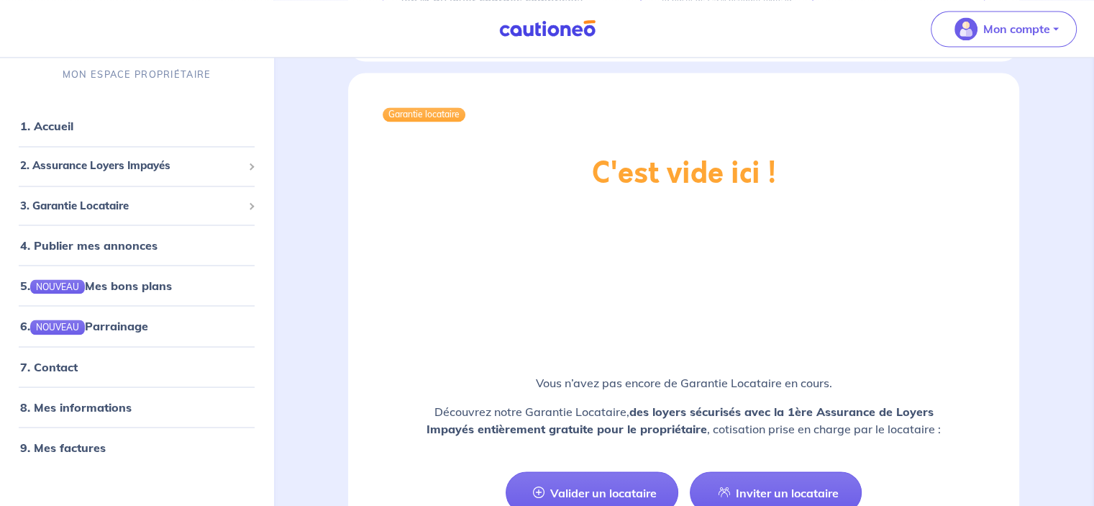
scroll to position [2552, 0]
